Goal: Task Accomplishment & Management: Use online tool/utility

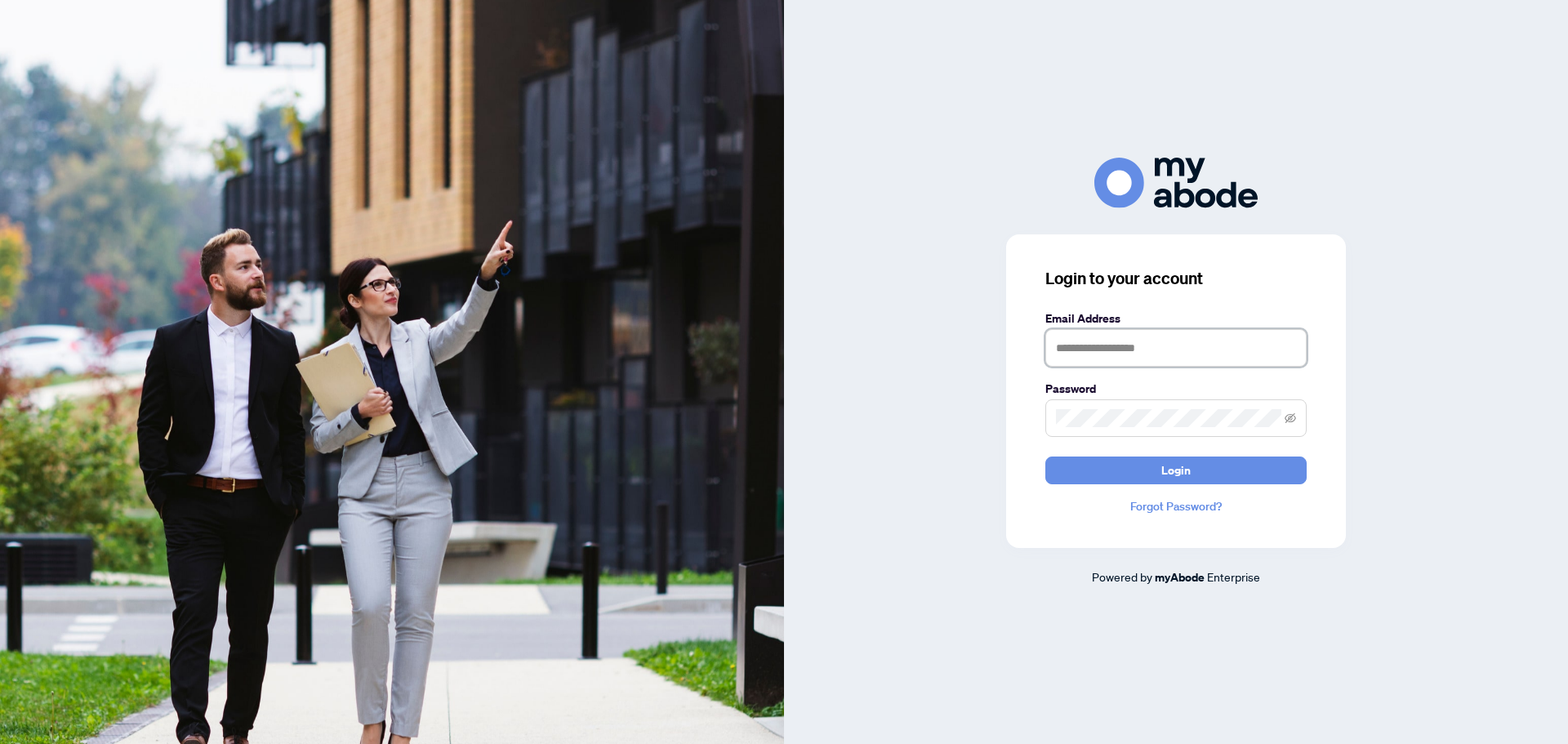
click at [1112, 343] on input "text" at bounding box center [1176, 347] width 261 height 37
type input "**********"
click at [1112, 477] on button "Login" at bounding box center [1176, 470] width 261 height 28
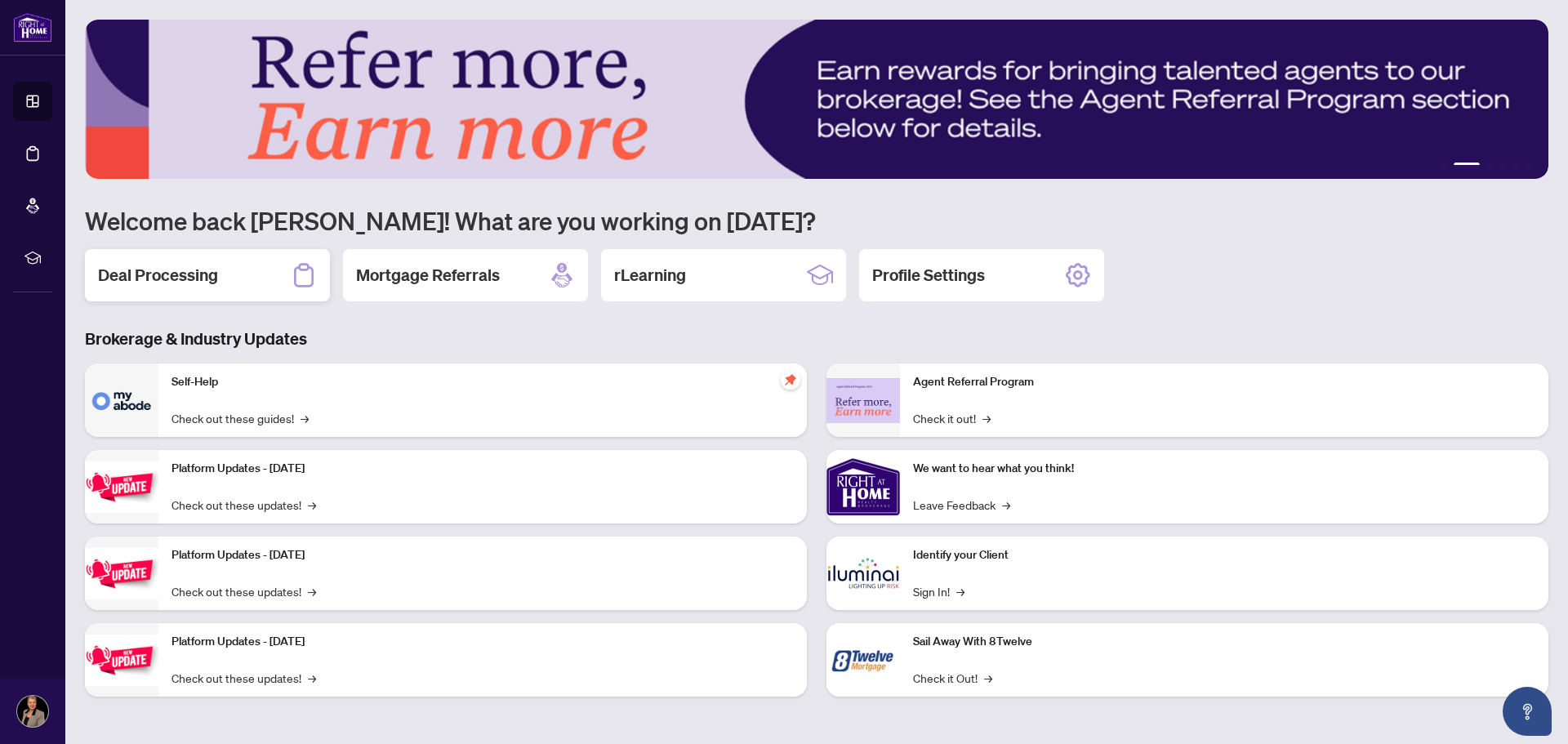
click at [260, 275] on div "Deal Processing" at bounding box center [207, 275] width 245 height 52
